Goal: Task Accomplishment & Management: Manage account settings

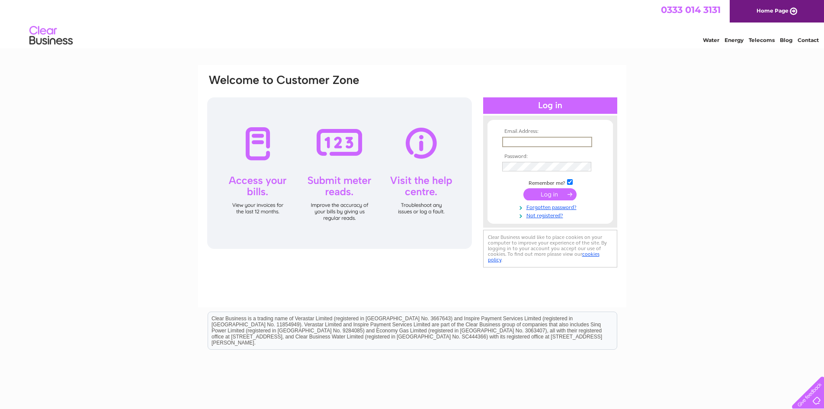
click at [521, 141] on input "text" at bounding box center [547, 142] width 90 height 10
type input "[EMAIL_ADDRESS][DOMAIN_NAME]"
click at [523, 188] on input "submit" at bounding box center [549, 194] width 53 height 12
click at [557, 191] on input "submit" at bounding box center [549, 194] width 53 height 12
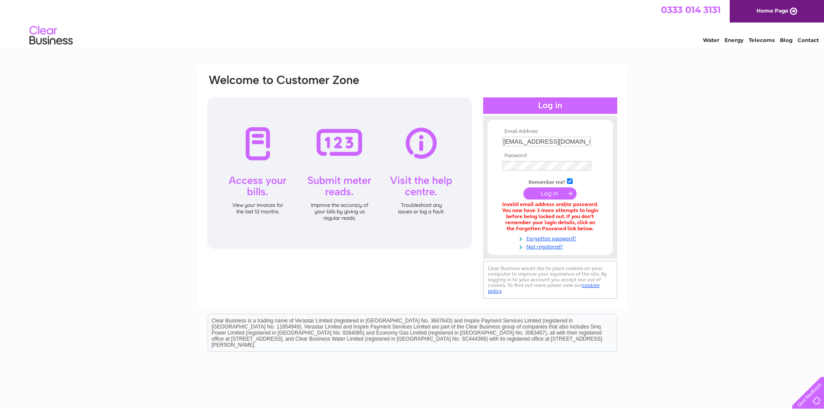
drag, startPoint x: 548, startPoint y: 236, endPoint x: 566, endPoint y: 256, distance: 25.7
click at [549, 236] on link "Forgotten password?" at bounding box center [551, 237] width 98 height 8
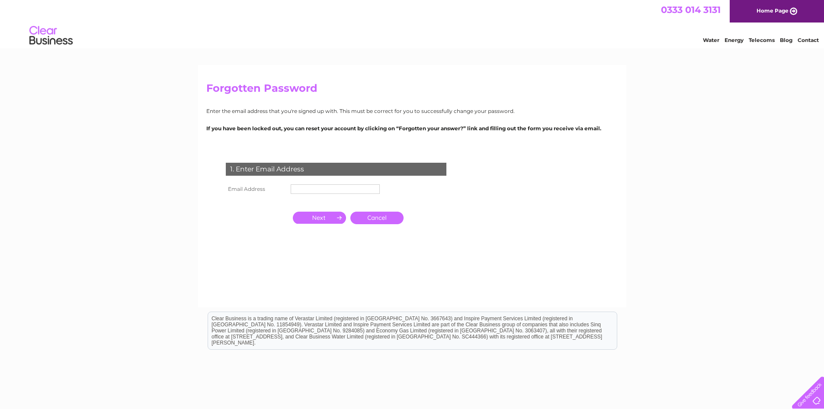
click at [313, 188] on input "text" at bounding box center [335, 189] width 89 height 10
type input "[EMAIL_ADDRESS][DOMAIN_NAME]"
click at [325, 219] on input "button" at bounding box center [319, 218] width 53 height 12
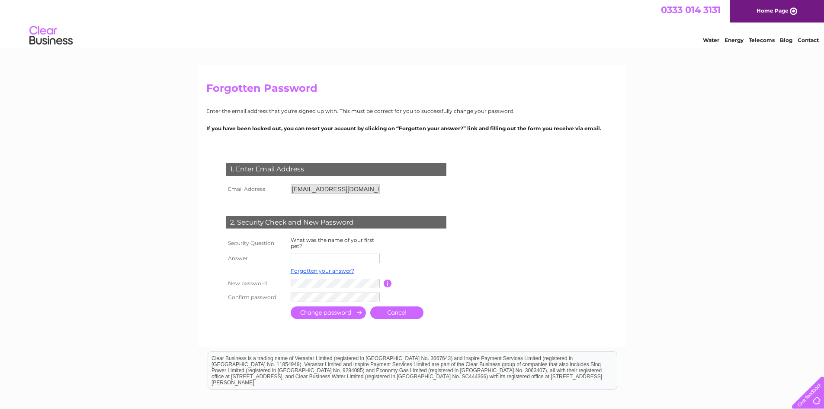
click at [320, 260] on input "text" at bounding box center [335, 258] width 89 height 10
type input "Topsy"
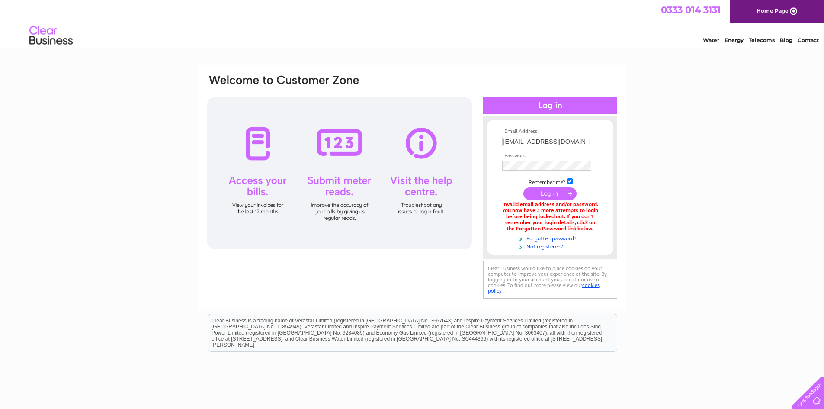
click at [552, 195] on input "submit" at bounding box center [549, 193] width 53 height 12
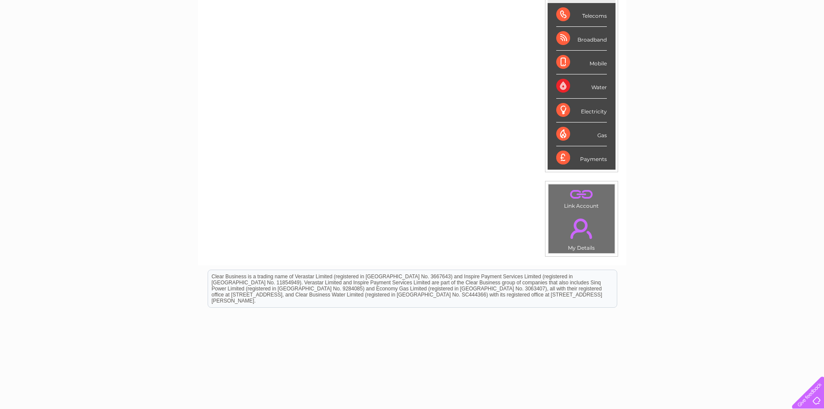
scroll to position [150, 0]
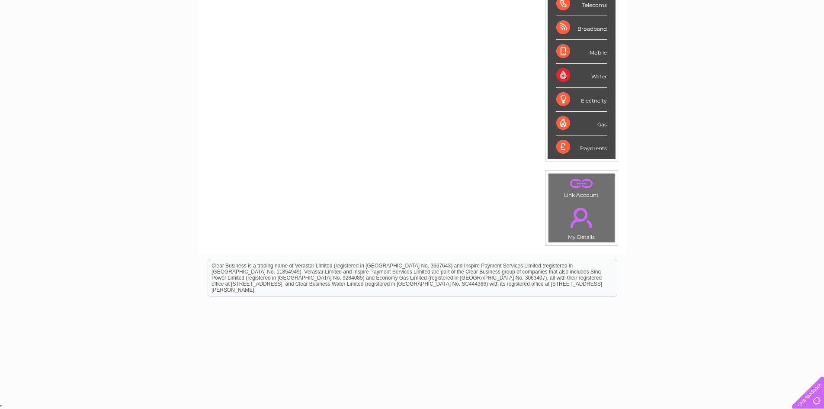
click at [598, 76] on div "Water" at bounding box center [581, 76] width 51 height 24
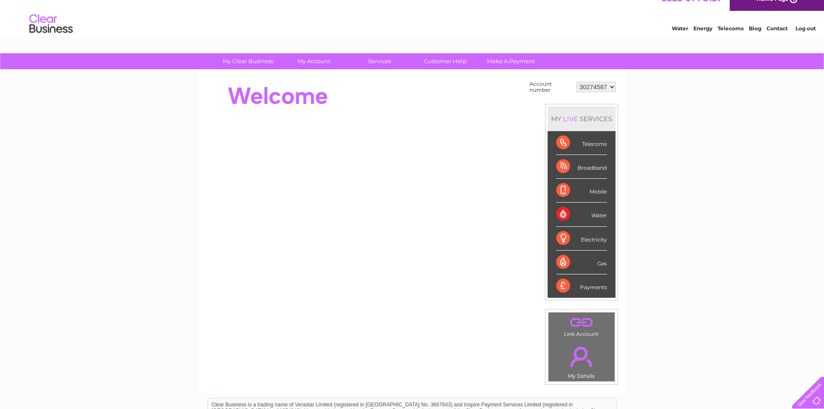
scroll to position [0, 0]
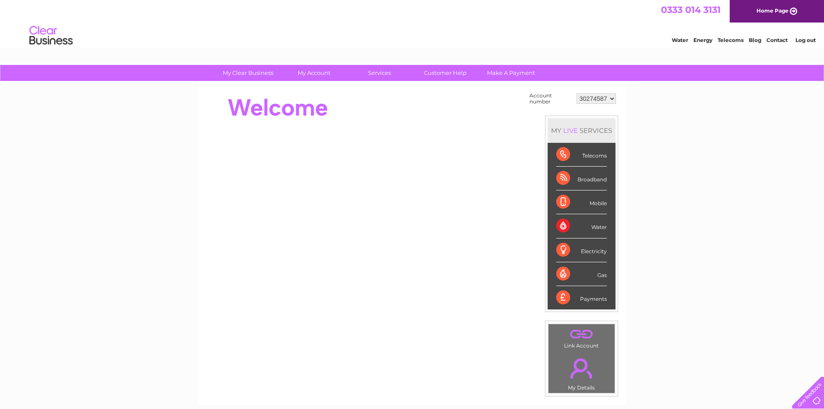
click at [560, 154] on div "Telecoms" at bounding box center [581, 155] width 51 height 24
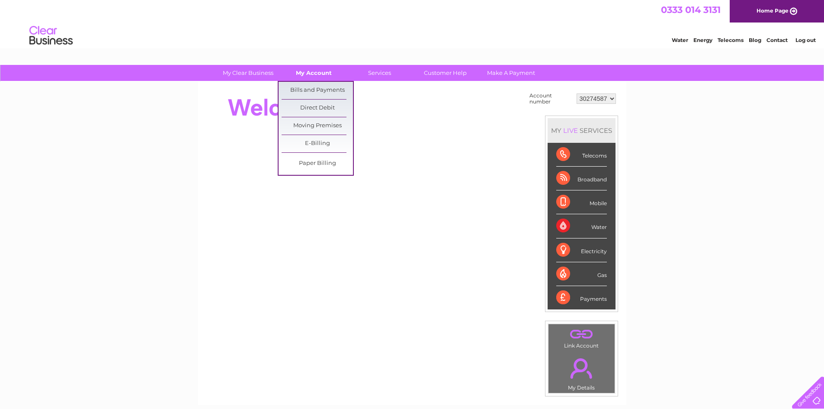
click at [304, 70] on link "My Account" at bounding box center [313, 73] width 71 height 16
click at [305, 87] on link "Bills and Payments" at bounding box center [316, 90] width 71 height 17
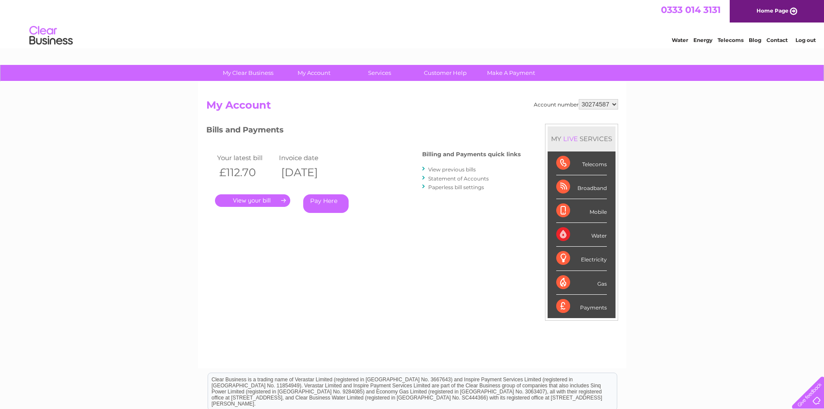
click at [597, 237] on div "Water" at bounding box center [581, 235] width 51 height 24
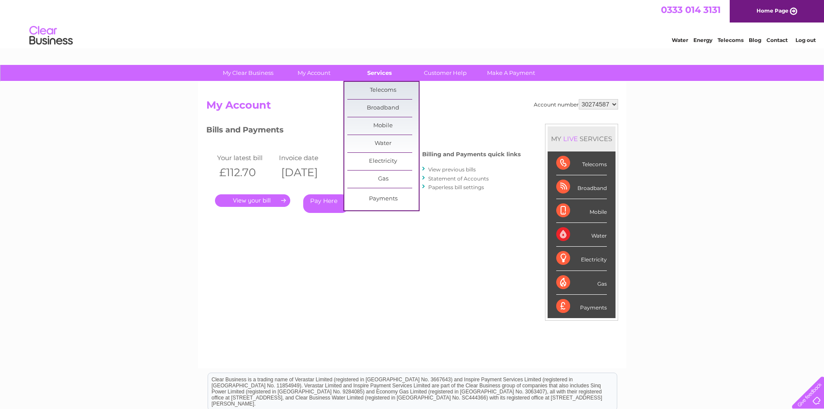
click at [382, 77] on link "Services" at bounding box center [379, 73] width 71 height 16
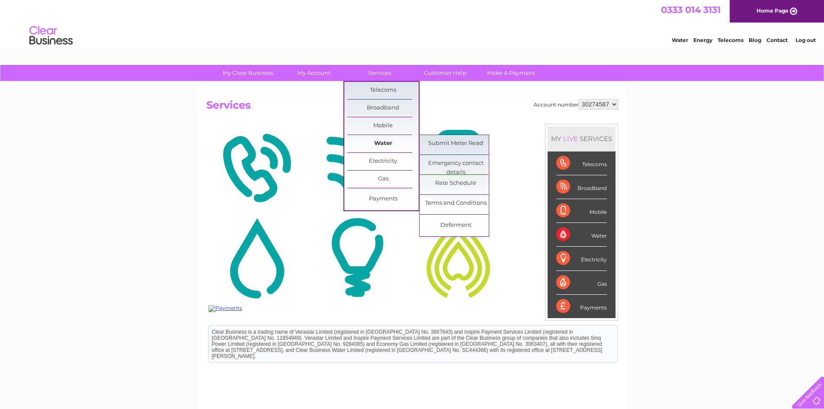
click at [379, 144] on link "Water" at bounding box center [382, 143] width 71 height 17
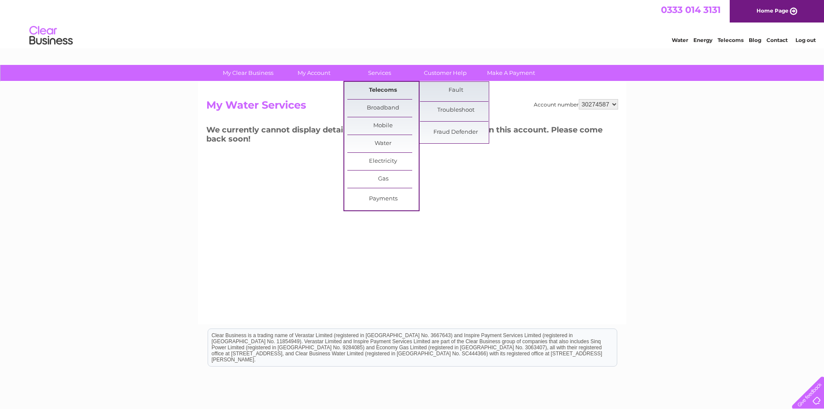
click at [369, 89] on link "Telecoms" at bounding box center [382, 90] width 71 height 17
click at [382, 90] on link "Telecoms" at bounding box center [382, 90] width 71 height 17
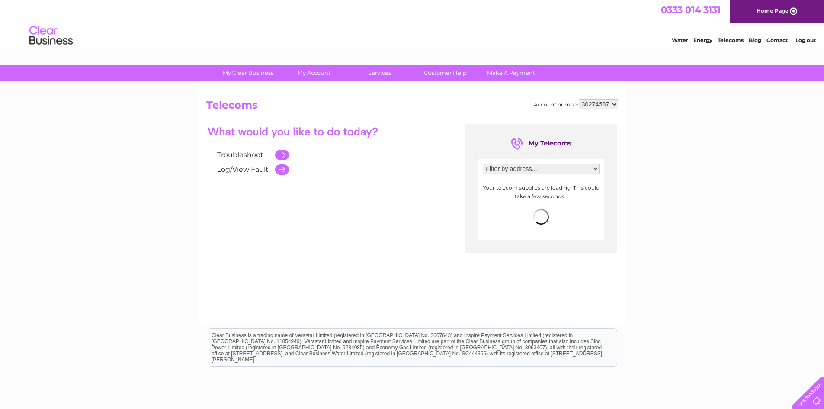
click at [520, 168] on select "Filter by address... 13 The Oval, Bedlington, Northumberland, NE22 5HS" at bounding box center [541, 168] width 117 height 10
select select "2539251"
click at [483, 163] on select "Filter by address... 13 The Oval, Bedlington, Northumberland, NE22 5HS" at bounding box center [541, 168] width 117 height 10
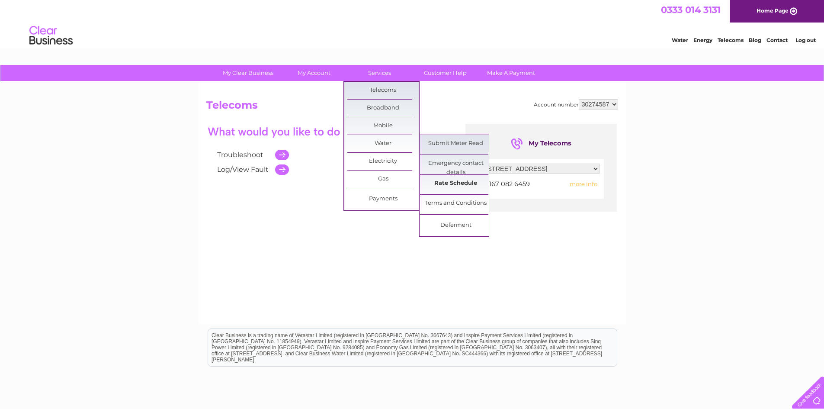
click at [457, 183] on link "Rate Schedule" at bounding box center [455, 183] width 71 height 17
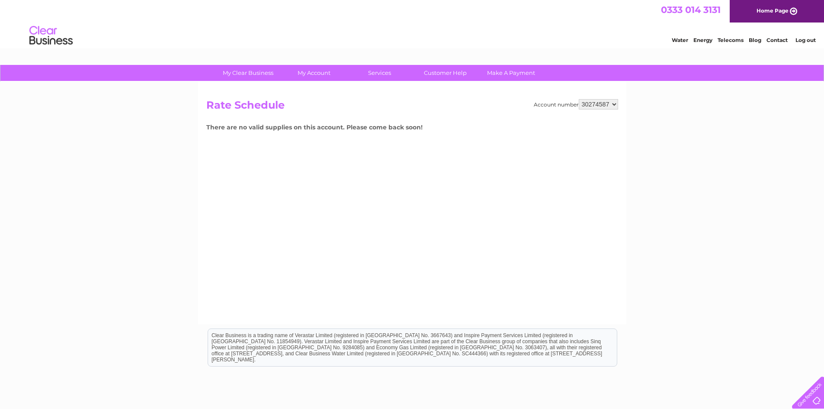
click at [275, 180] on div "Account number 30274587 Rate Schedule There are no valid supplies on this accou…" at bounding box center [412, 203] width 428 height 242
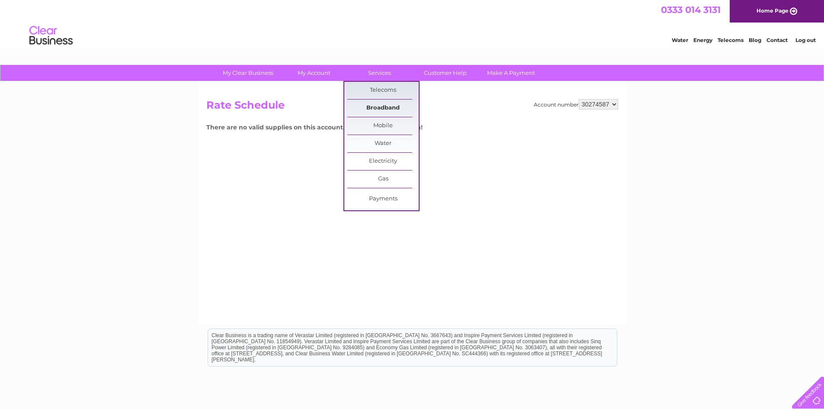
click at [385, 106] on link "Broadband" at bounding box center [382, 107] width 71 height 17
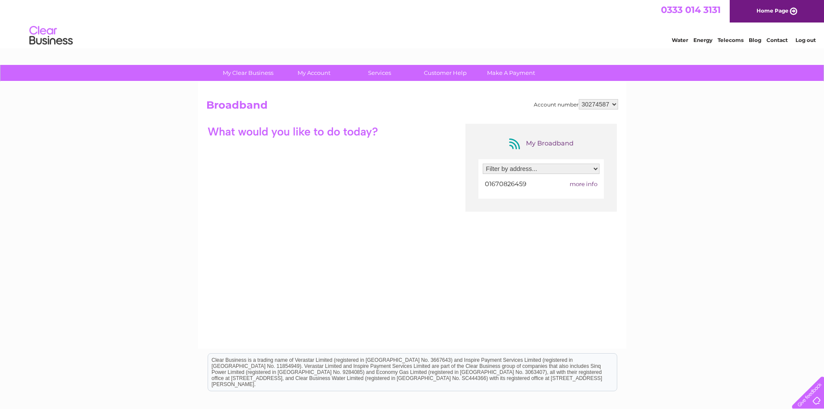
click at [527, 169] on select "Filter by address... [STREET_ADDRESS]" at bounding box center [541, 168] width 117 height 10
select select "2539251"
click at [483, 163] on select "Filter by address... [STREET_ADDRESS]" at bounding box center [541, 168] width 117 height 10
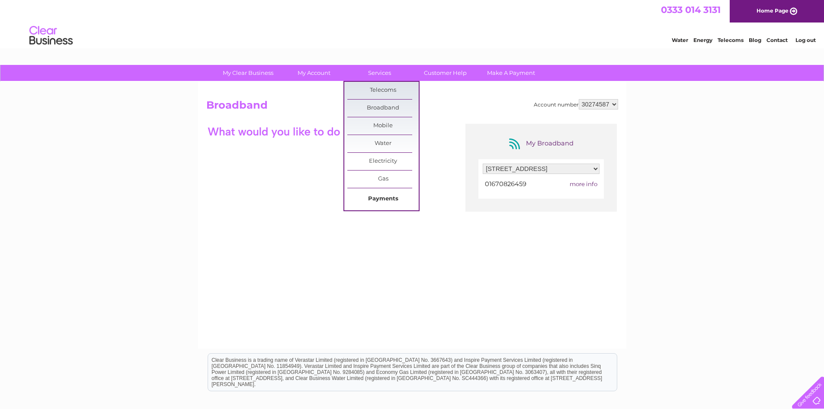
click at [381, 195] on link "Payments" at bounding box center [382, 198] width 71 height 17
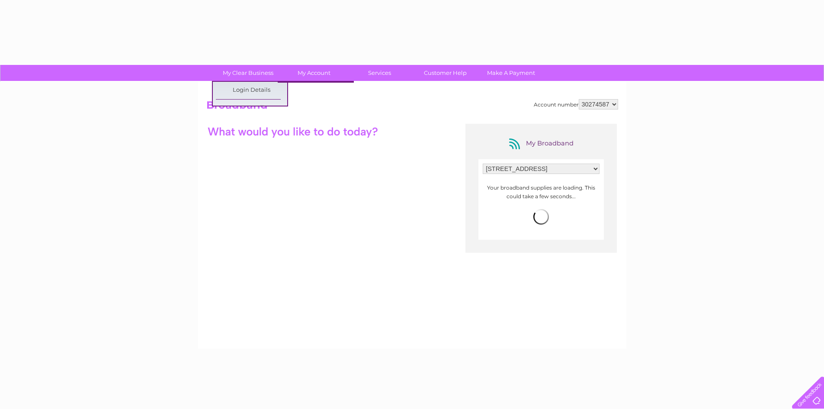
select select "2539251"
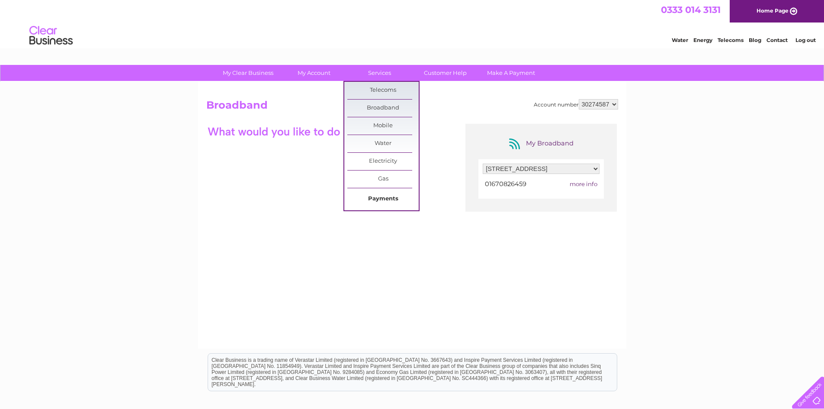
click at [384, 200] on link "Payments" at bounding box center [382, 198] width 71 height 17
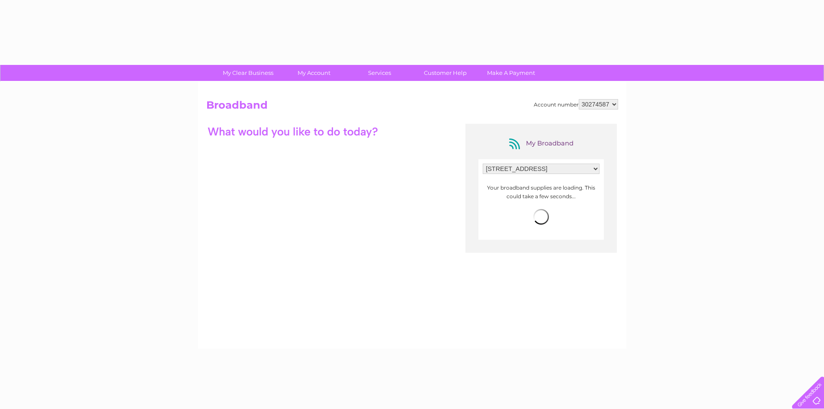
select select "2539251"
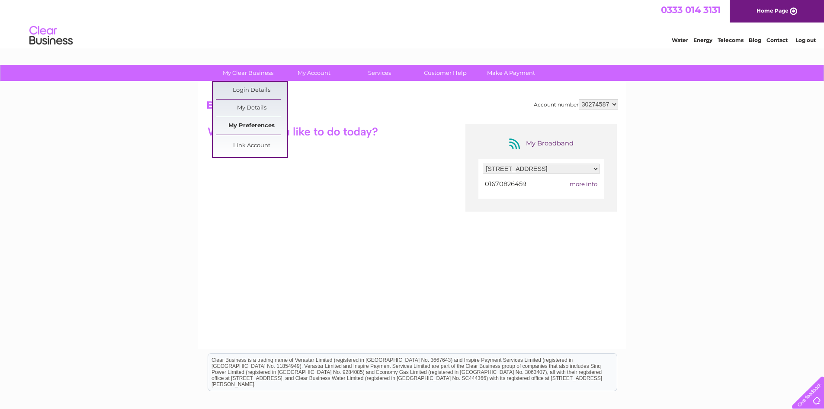
click at [248, 125] on link "My Preferences" at bounding box center [251, 125] width 71 height 17
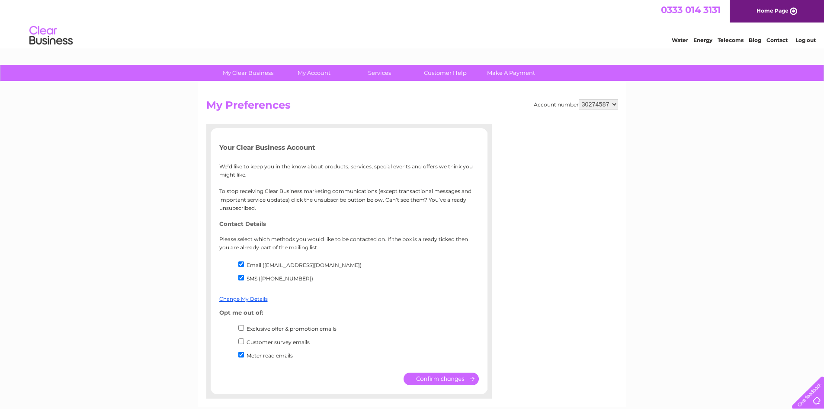
click at [241, 354] on input "Meter read emails" at bounding box center [241, 355] width 6 height 6
checkbox input "false"
click at [454, 381] on input "submit" at bounding box center [440, 378] width 75 height 13
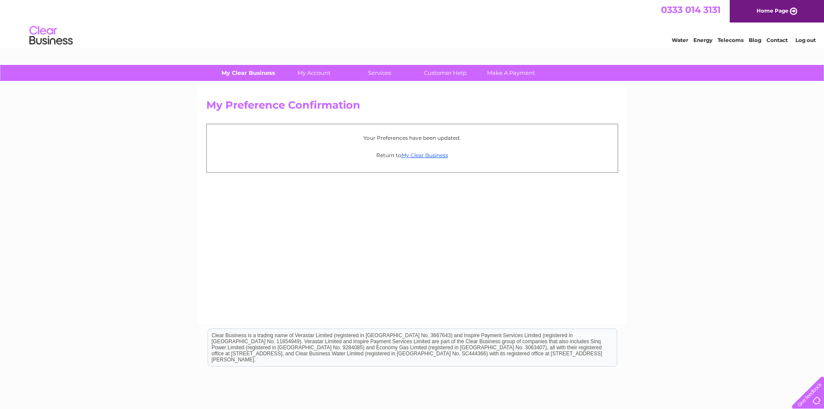
click at [255, 73] on link "My Clear Business" at bounding box center [247, 73] width 71 height 16
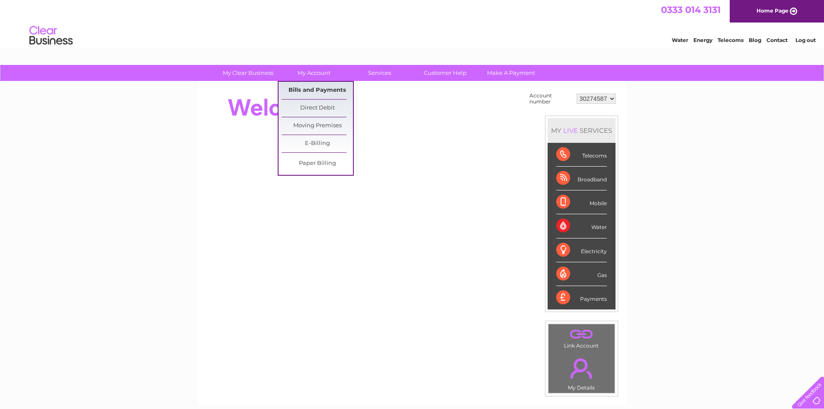
click at [312, 90] on link "Bills and Payments" at bounding box center [316, 90] width 71 height 17
